Goal: Information Seeking & Learning: Learn about a topic

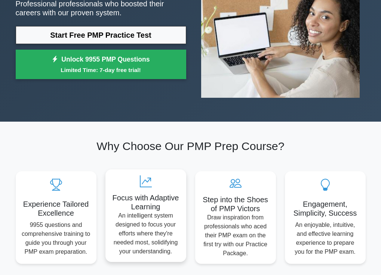
click at [160, 196] on h5 "Focus with Adaptive Learning" at bounding box center [145, 203] width 69 height 18
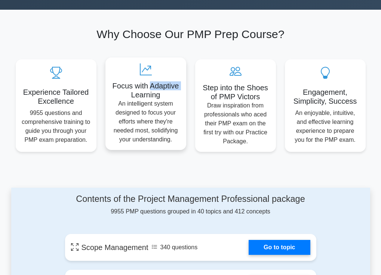
scroll to position [262, 0]
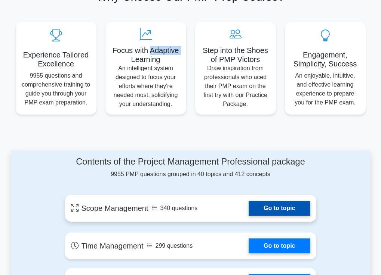
click at [272, 208] on link "Go to topic" at bounding box center [278, 208] width 61 height 15
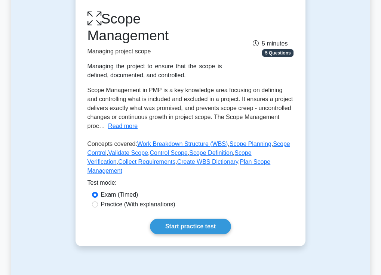
scroll to position [149, 0]
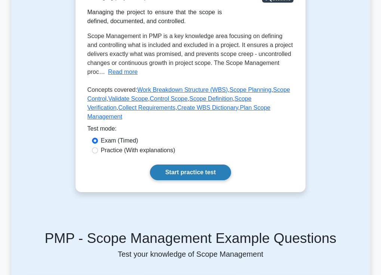
click at [204, 165] on link "Start practice test" at bounding box center [190, 173] width 81 height 16
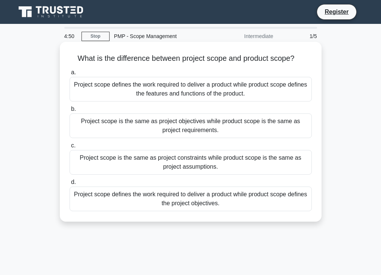
click at [94, 92] on div "Project scope defines the work required to deliver a product while product scop…" at bounding box center [190, 89] width 242 height 25
click at [69, 75] on input "a. Project scope defines the work required to deliver a product while product s…" at bounding box center [69, 72] width 0 height 5
